Goal: Task Accomplishment & Management: Complete application form

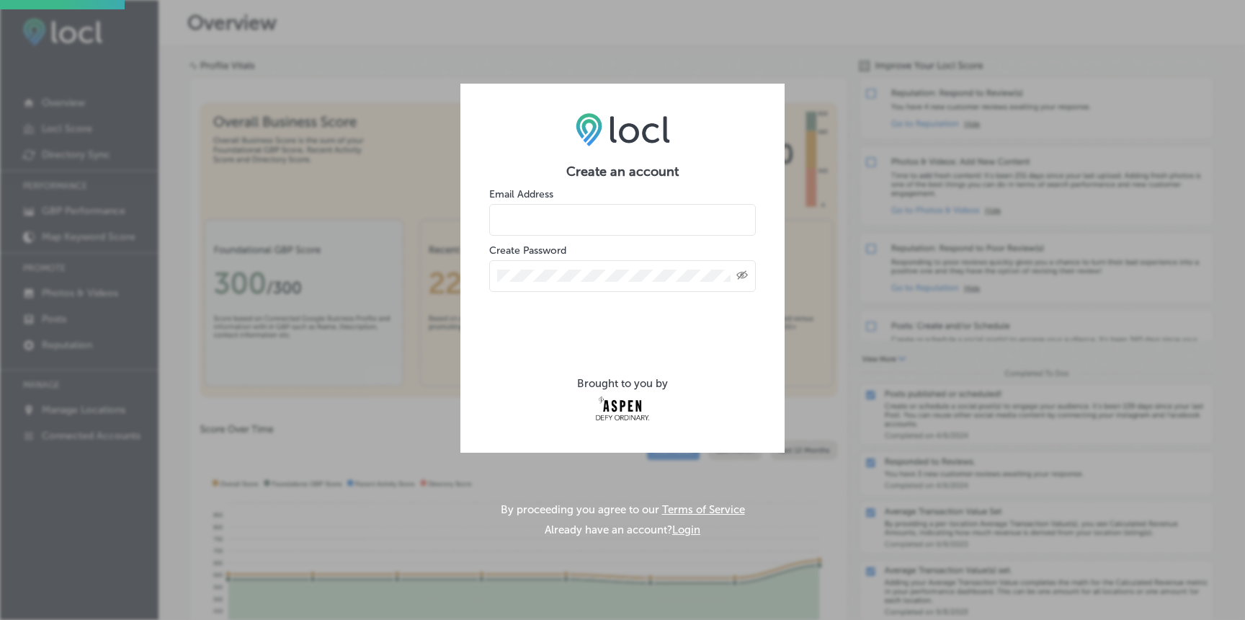
click at [515, 221] on input "email" at bounding box center [622, 220] width 267 height 32
type input "[PERSON_NAME][EMAIL_ADDRESS][PERSON_NAME][DOMAIN_NAME]"
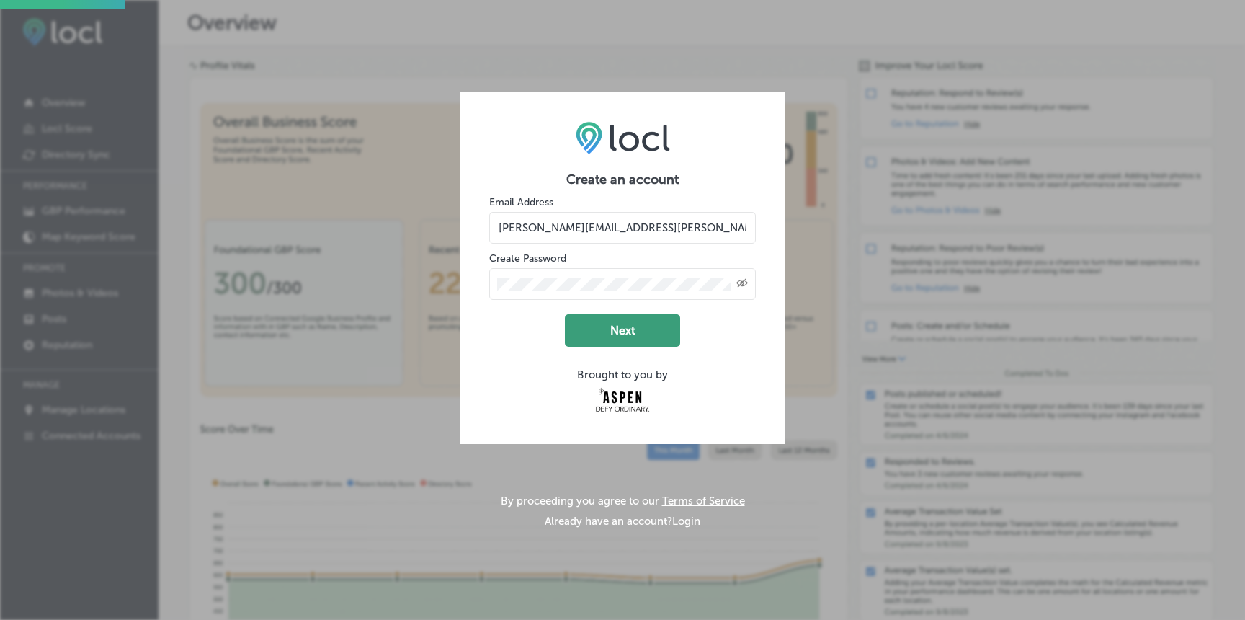
click at [605, 331] on button "Next" at bounding box center [622, 330] width 115 height 32
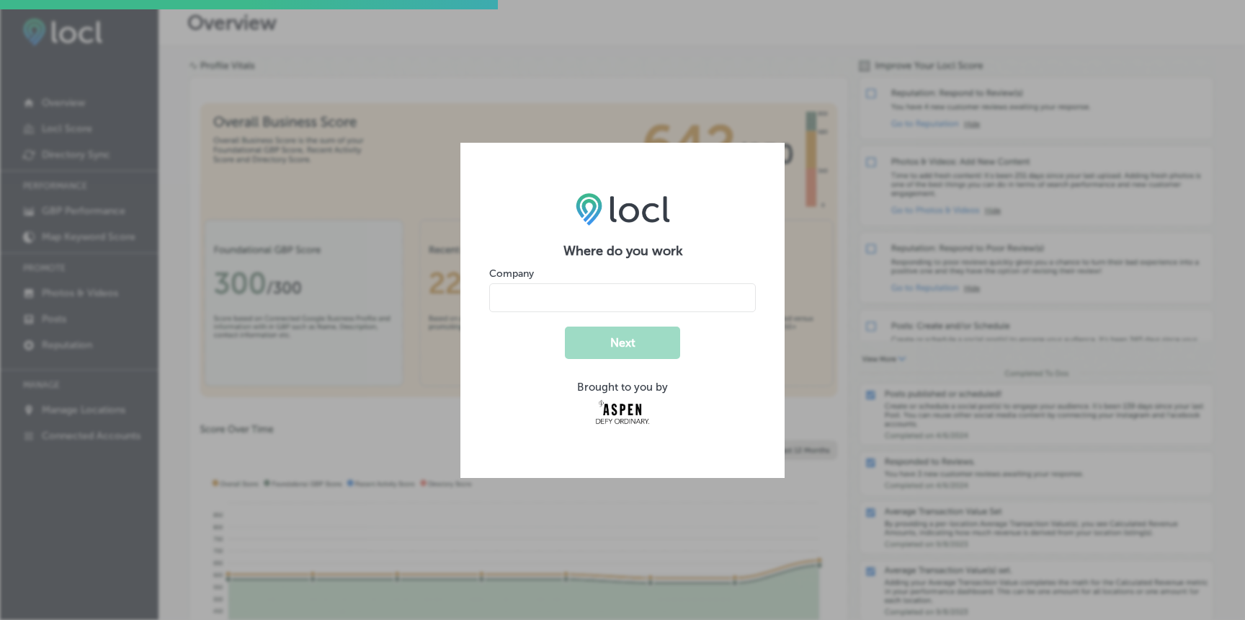
click at [585, 296] on input "name" at bounding box center [622, 297] width 267 height 29
type input "[PERSON_NAME] Center for [PERSON_NAME] Studies"
click at [621, 350] on button "Next" at bounding box center [622, 343] width 115 height 32
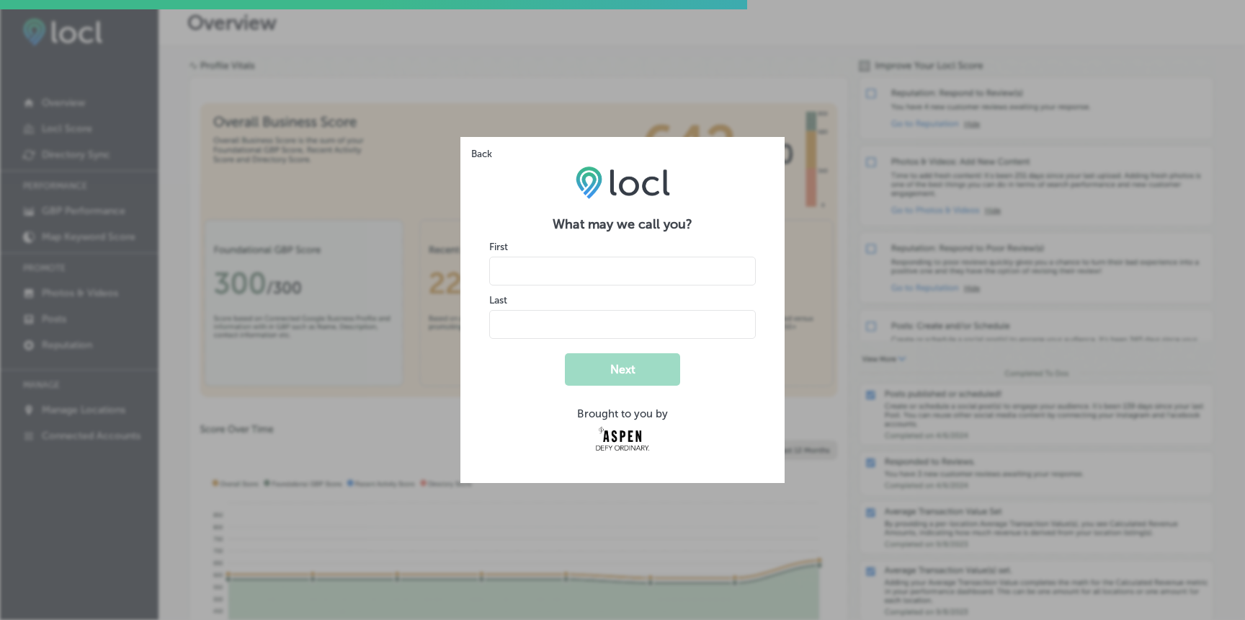
click at [557, 266] on input "name" at bounding box center [622, 271] width 267 height 29
type input "[PERSON_NAME]"
click at [623, 367] on button "Next" at bounding box center [622, 369] width 115 height 32
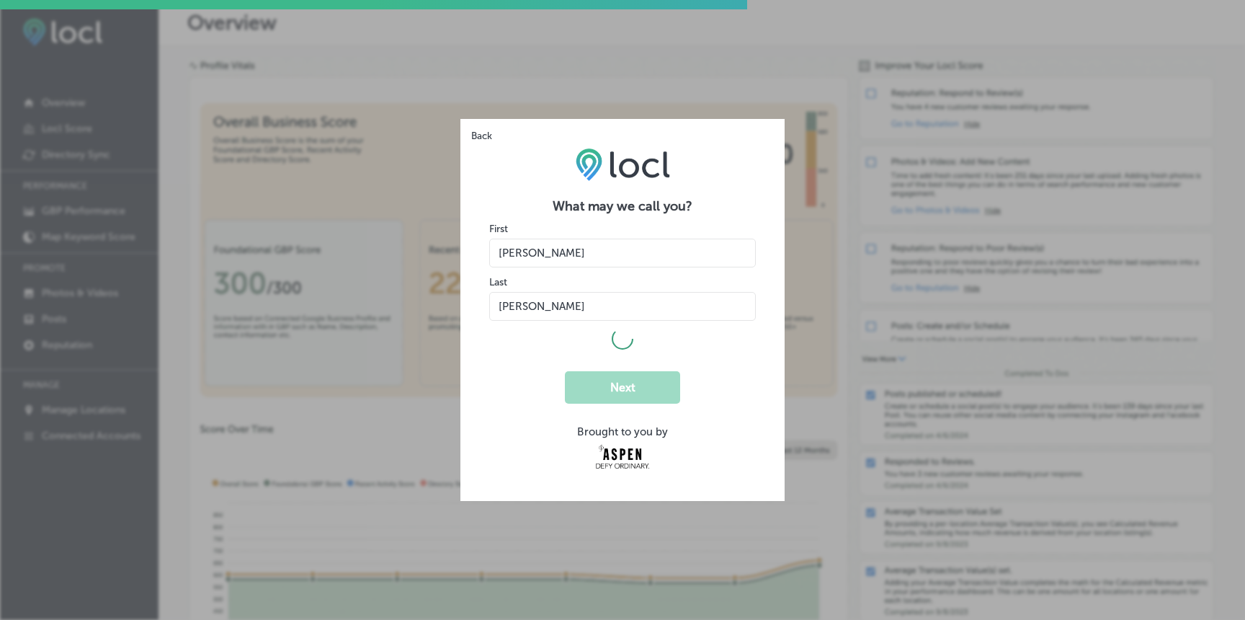
select select "US"
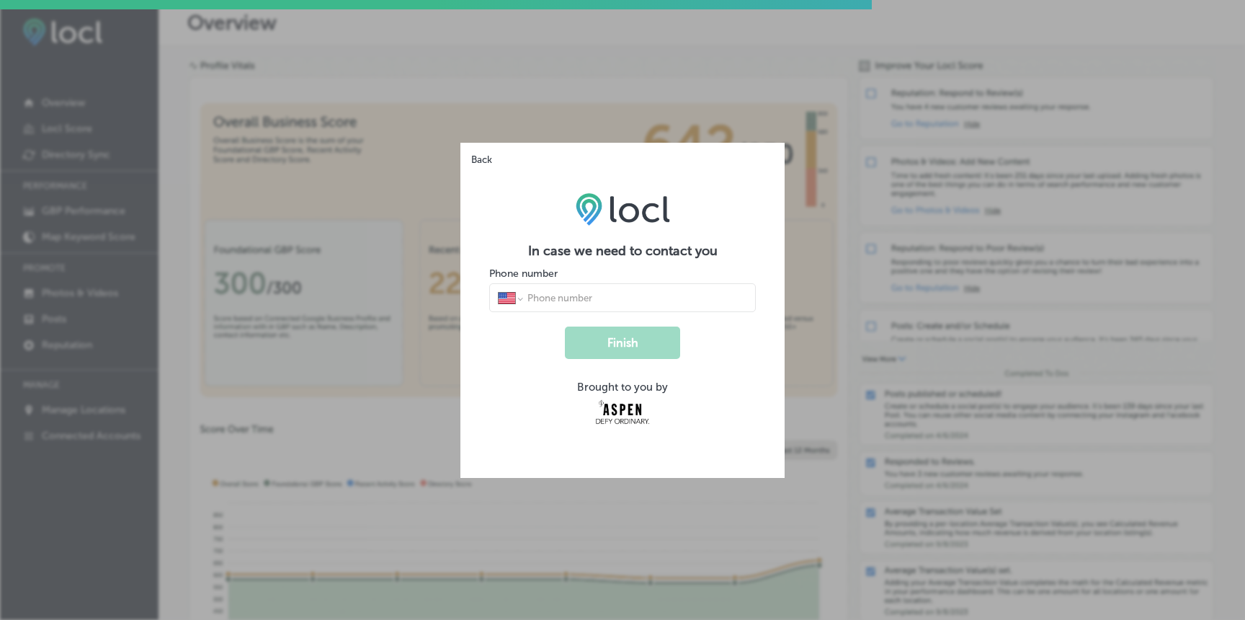
click at [593, 299] on input "tel" at bounding box center [636, 297] width 221 height 13
type input "[PHONE_NUMBER]"
click at [628, 343] on button "Finish" at bounding box center [622, 343] width 115 height 32
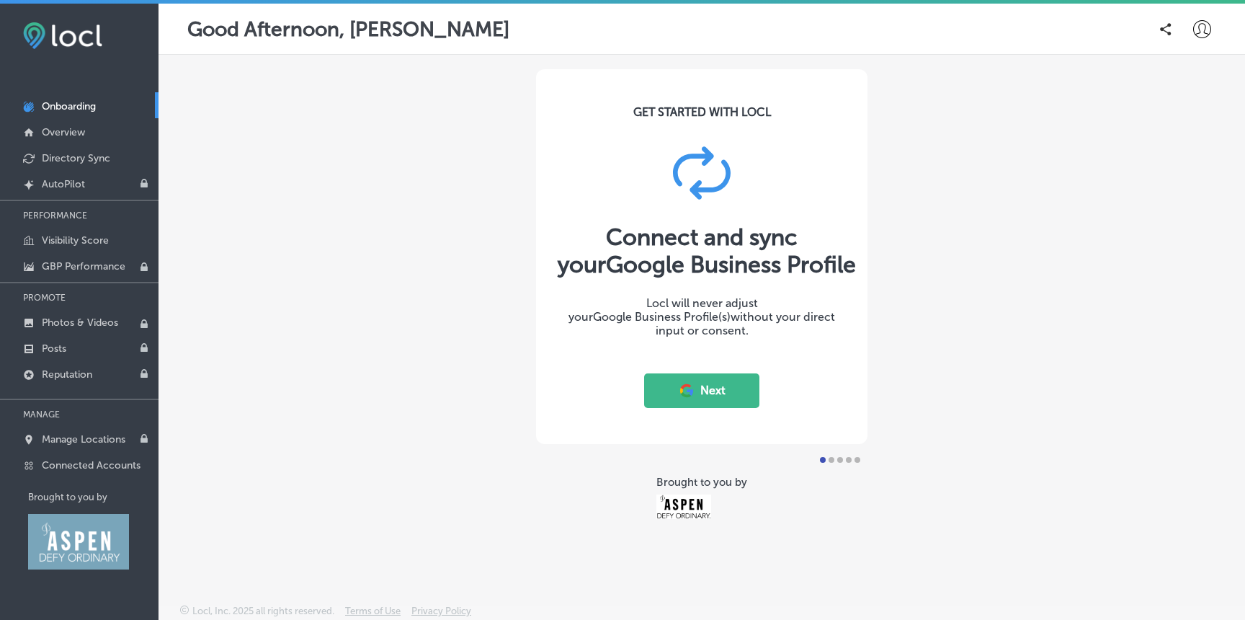
click at [705, 396] on button "Next" at bounding box center [701, 390] width 115 height 35
